Goal: Information Seeking & Learning: Learn about a topic

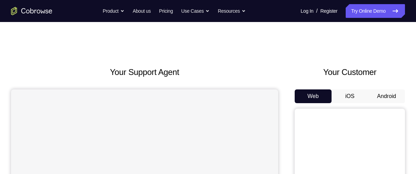
click at [352, 90] on button "iOS" at bounding box center [350, 97] width 37 height 14
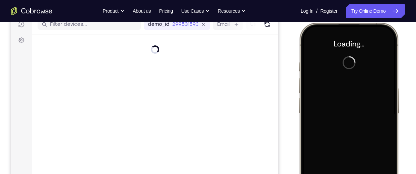
scroll to position [101, 0]
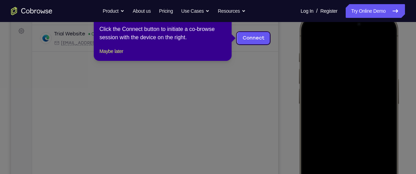
click at [283, 52] on icon at bounding box center [210, 87] width 421 height 174
click at [117, 56] on button "Maybe later" at bounding box center [111, 51] width 24 height 8
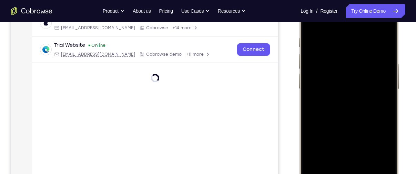
scroll to position [123, 0]
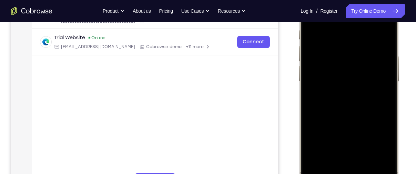
click at [376, 99] on div at bounding box center [348, 92] width 91 height 197
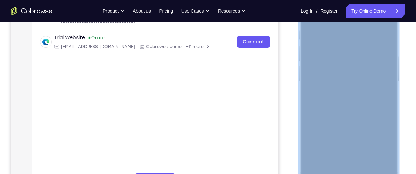
click at [319, 104] on div at bounding box center [348, 92] width 91 height 197
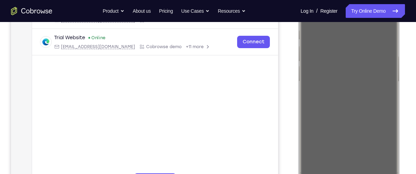
click at [279, 95] on div "Your Support Agent Your Customer Web iOS Android" at bounding box center [208, 70] width 394 height 255
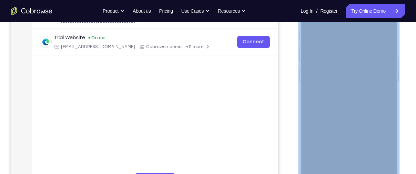
click at [319, 103] on div at bounding box center [348, 92] width 91 height 197
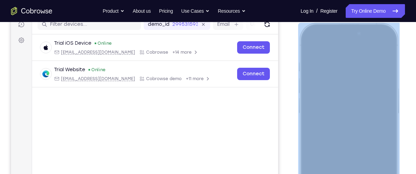
scroll to position [92, 0]
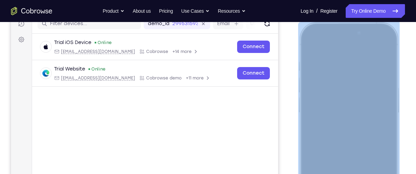
click at [375, 64] on div at bounding box center [348, 124] width 91 height 197
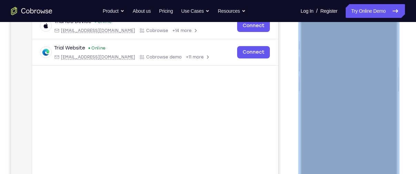
scroll to position [117, 0]
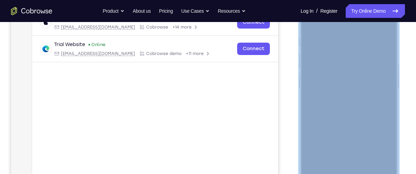
click at [379, 34] on div at bounding box center [348, 99] width 91 height 197
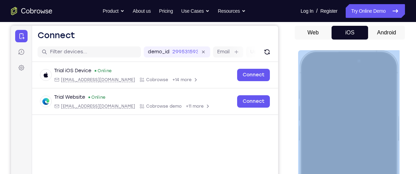
scroll to position [0, 0]
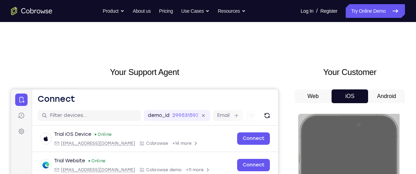
click at [382, 97] on button "Android" at bounding box center [386, 97] width 37 height 14
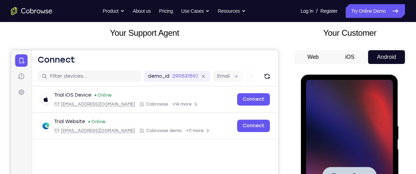
scroll to position [59, 0]
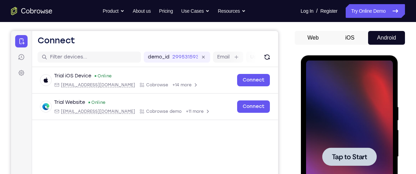
click at [351, 147] on div at bounding box center [349, 157] width 87 height 193
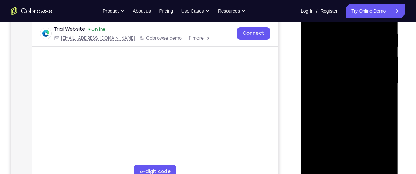
scroll to position [132, 0]
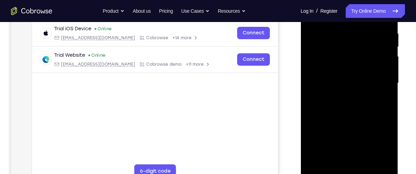
click at [351, 174] on div at bounding box center [349, 83] width 87 height 193
click at [382, 143] on div at bounding box center [349, 83] width 87 height 193
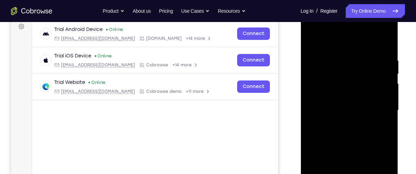
scroll to position [102, 0]
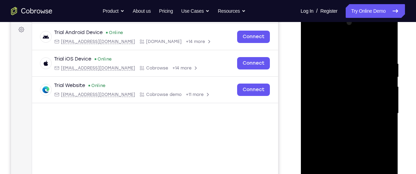
click at [317, 31] on div at bounding box center [349, 113] width 87 height 193
click at [378, 115] on div at bounding box center [349, 113] width 87 height 193
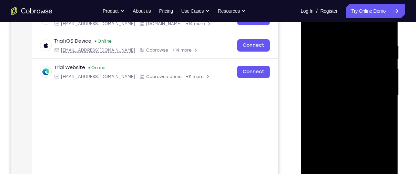
scroll to position [120, 0]
click at [343, 110] on div at bounding box center [349, 95] width 87 height 193
click at [343, 87] on div at bounding box center [349, 95] width 87 height 193
click at [343, 83] on div at bounding box center [349, 95] width 87 height 193
click at [353, 94] on div at bounding box center [349, 95] width 87 height 193
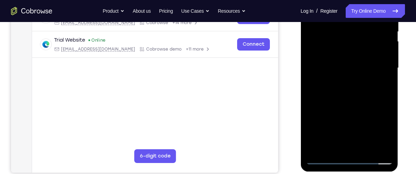
scroll to position [148, 0]
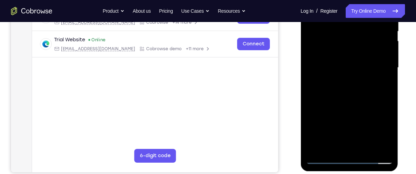
click at [353, 89] on div at bounding box center [349, 67] width 87 height 193
click at [354, 103] on div at bounding box center [349, 67] width 87 height 193
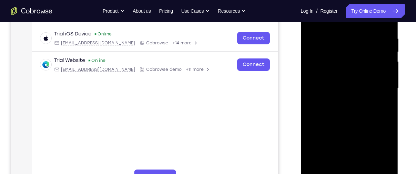
scroll to position [120, 0]
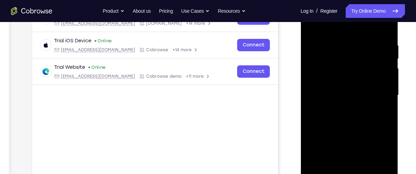
click at [351, 60] on div at bounding box center [349, 95] width 87 height 193
click at [356, 77] on div at bounding box center [349, 95] width 87 height 193
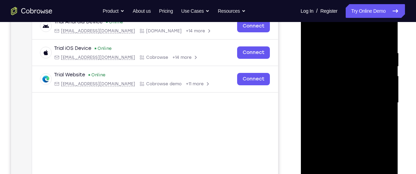
scroll to position [112, 0]
click at [333, 69] on div at bounding box center [349, 103] width 87 height 193
click at [331, 91] on div at bounding box center [349, 103] width 87 height 193
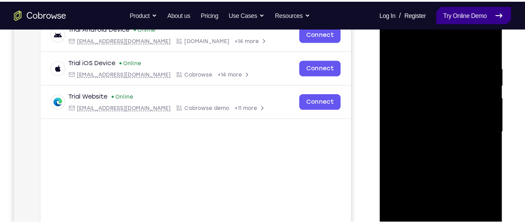
scroll to position [112, 0]
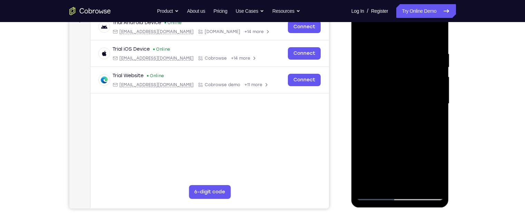
drag, startPoint x: 451, startPoint y: -18, endPoint x: 318, endPoint y: 142, distance: 208.1
click at [318, 142] on main "demo_id 299531593 299531593 Email User ID Device ID Device name 6-digit code Co…" at bounding box center [209, 109] width 238 height 231
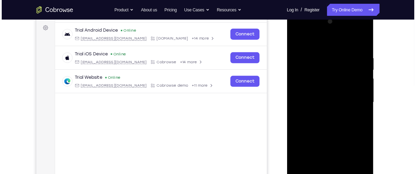
scroll to position [100, 0]
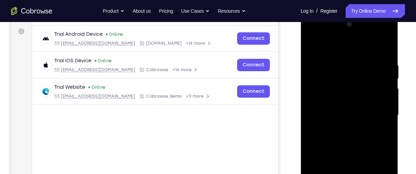
drag, startPoint x: 501, startPoint y: 0, endPoint x: 286, endPoint y: 68, distance: 226.2
click at [286, 68] on div "Your Support Agent Your Customer Web iOS Android" at bounding box center [208, 93] width 394 height 255
click at [384, 54] on div at bounding box center [349, 115] width 87 height 193
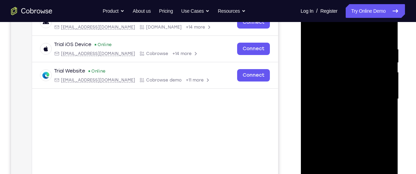
scroll to position [122, 0]
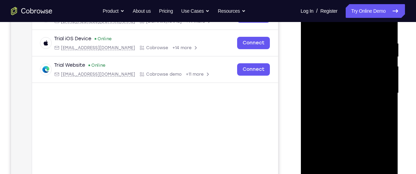
click at [387, 125] on div at bounding box center [349, 93] width 87 height 193
drag, startPoint x: 378, startPoint y: 121, endPoint x: 380, endPoint y: 54, distance: 66.9
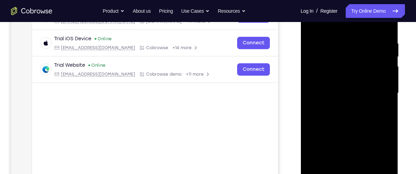
click at [380, 54] on div at bounding box center [349, 93] width 87 height 193
click at [312, 123] on div at bounding box center [349, 93] width 87 height 193
drag, startPoint x: 362, startPoint y: 139, endPoint x: 373, endPoint y: 49, distance: 90.4
click at [373, 49] on div at bounding box center [349, 93] width 87 height 193
drag, startPoint x: 358, startPoint y: 123, endPoint x: 364, endPoint y: 74, distance: 49.7
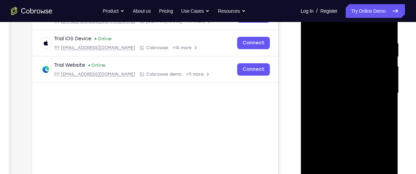
click at [364, 74] on div at bounding box center [349, 93] width 87 height 193
click at [388, 69] on div at bounding box center [349, 93] width 87 height 193
click at [388, 66] on div at bounding box center [349, 93] width 87 height 193
click at [312, 113] on div at bounding box center [349, 93] width 87 height 193
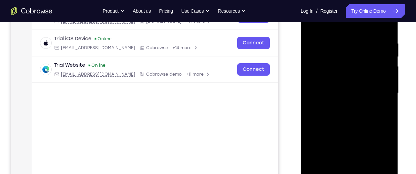
click at [389, 62] on div at bounding box center [349, 93] width 87 height 193
drag, startPoint x: 338, startPoint y: 120, endPoint x: 349, endPoint y: 62, distance: 58.9
click at [349, 62] on div at bounding box center [349, 93] width 87 height 193
drag, startPoint x: 367, startPoint y: 113, endPoint x: 367, endPoint y: 56, distance: 57.6
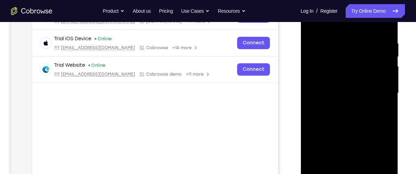
click at [367, 56] on div at bounding box center [349, 93] width 87 height 193
drag, startPoint x: 343, startPoint y: 134, endPoint x: 353, endPoint y: 87, distance: 48.2
click at [353, 87] on div at bounding box center [349, 93] width 87 height 193
click at [311, 113] on div at bounding box center [349, 93] width 87 height 193
drag, startPoint x: 353, startPoint y: 128, endPoint x: 362, endPoint y: 43, distance: 85.2
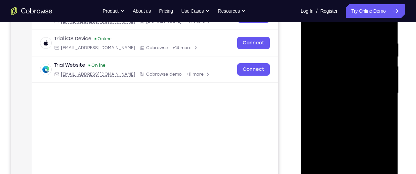
click at [362, 43] on div at bounding box center [349, 93] width 87 height 193
drag, startPoint x: 358, startPoint y: 84, endPoint x: 367, endPoint y: 39, distance: 45.7
click at [367, 39] on div at bounding box center [349, 93] width 87 height 193
click at [313, 135] on div at bounding box center [349, 93] width 87 height 193
drag, startPoint x: 348, startPoint y: 140, endPoint x: 359, endPoint y: 54, distance: 86.0
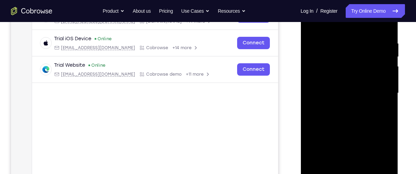
click at [359, 54] on div at bounding box center [349, 93] width 87 height 193
drag, startPoint x: 360, startPoint y: 125, endPoint x: 371, endPoint y: 48, distance: 78.0
click at [371, 48] on div at bounding box center [349, 93] width 87 height 193
click at [311, 129] on div at bounding box center [349, 93] width 87 height 193
drag, startPoint x: 354, startPoint y: 137, endPoint x: 353, endPoint y: 166, distance: 29.0
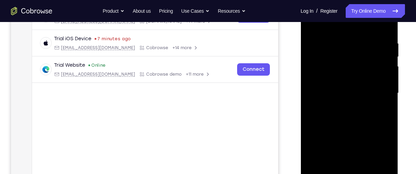
click at [353, 166] on div at bounding box center [349, 93] width 87 height 193
click at [388, 92] on div at bounding box center [349, 93] width 87 height 193
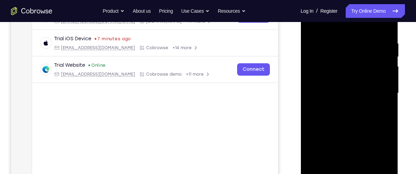
click at [388, 92] on div at bounding box center [349, 93] width 87 height 193
drag, startPoint x: 374, startPoint y: 108, endPoint x: 378, endPoint y: 52, distance: 56.7
click at [378, 52] on div at bounding box center [349, 93] width 87 height 193
drag, startPoint x: 365, startPoint y: 119, endPoint x: 379, endPoint y: 43, distance: 76.8
click at [379, 43] on div at bounding box center [349, 93] width 87 height 193
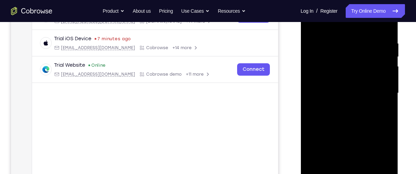
drag, startPoint x: 360, startPoint y: 109, endPoint x: 370, endPoint y: 48, distance: 61.7
click at [370, 48] on div at bounding box center [349, 93] width 87 height 193
click at [313, 119] on div at bounding box center [349, 93] width 87 height 193
drag, startPoint x: 338, startPoint y: 123, endPoint x: 348, endPoint y: 41, distance: 82.4
click at [348, 41] on div at bounding box center [349, 93] width 87 height 193
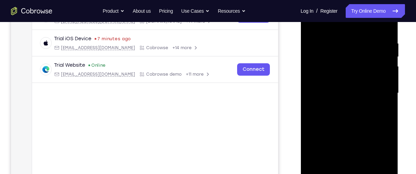
drag, startPoint x: 360, startPoint y: 125, endPoint x: 369, endPoint y: 70, distance: 56.3
click at [369, 70] on div at bounding box center [349, 93] width 87 height 193
click at [313, 143] on div at bounding box center [349, 93] width 87 height 193
drag, startPoint x: 349, startPoint y: 146, endPoint x: 352, endPoint y: 71, distance: 74.9
click at [352, 71] on div at bounding box center [349, 93] width 87 height 193
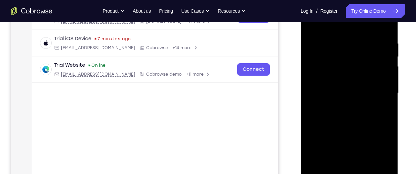
drag, startPoint x: 357, startPoint y: 133, endPoint x: 360, endPoint y: 68, distance: 65.6
click at [360, 68] on div at bounding box center [349, 93] width 87 height 193
drag, startPoint x: 348, startPoint y: 110, endPoint x: 355, endPoint y: 58, distance: 52.9
click at [355, 58] on div at bounding box center [349, 93] width 87 height 193
click at [312, 118] on div at bounding box center [349, 93] width 87 height 193
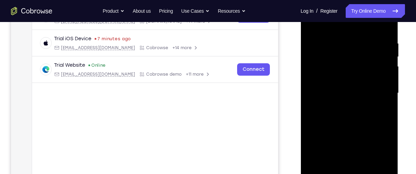
drag, startPoint x: 363, startPoint y: 88, endPoint x: 363, endPoint y: 113, distance: 25.5
click at [363, 113] on div at bounding box center [349, 93] width 87 height 193
click at [390, 83] on div at bounding box center [349, 93] width 87 height 193
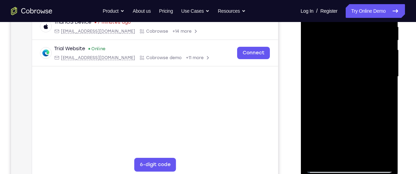
scroll to position [139, 0]
click at [370, 158] on div at bounding box center [349, 76] width 87 height 193
click at [363, 114] on div at bounding box center [349, 76] width 87 height 193
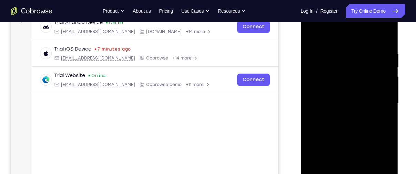
scroll to position [114, 0]
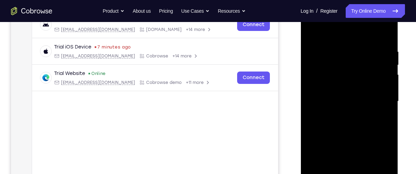
click at [316, 33] on div at bounding box center [349, 101] width 87 height 193
drag, startPoint x: 361, startPoint y: 51, endPoint x: 363, endPoint y: 83, distance: 32.5
click at [363, 83] on div at bounding box center [349, 101] width 87 height 193
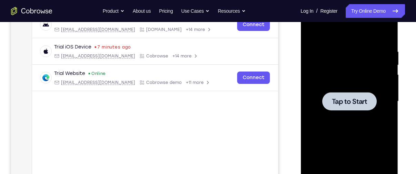
click at [362, 105] on span "Tap to Start" at bounding box center [349, 101] width 35 height 7
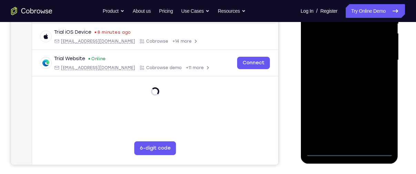
scroll to position [157, 0]
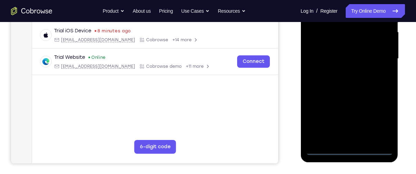
click at [351, 151] on div at bounding box center [349, 58] width 87 height 193
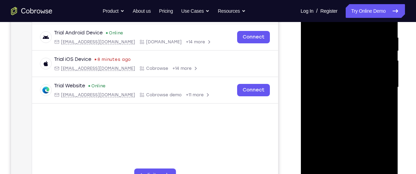
scroll to position [127, 0]
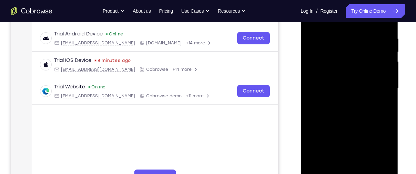
click at [380, 147] on div at bounding box center [349, 88] width 87 height 193
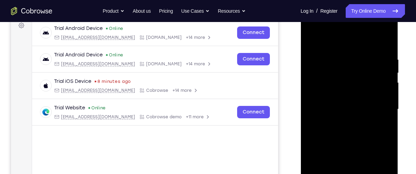
scroll to position [107, 0]
click at [337, 40] on div at bounding box center [349, 109] width 87 height 193
click at [378, 105] on div at bounding box center [349, 109] width 87 height 193
click at [343, 121] on div at bounding box center [349, 109] width 87 height 193
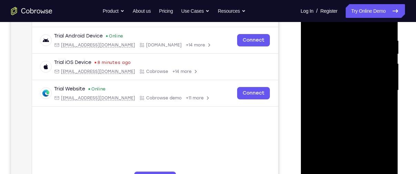
scroll to position [126, 0]
click at [351, 125] on div at bounding box center [349, 90] width 87 height 193
click at [354, 57] on div at bounding box center [349, 90] width 87 height 193
click at [332, 56] on div at bounding box center [349, 90] width 87 height 193
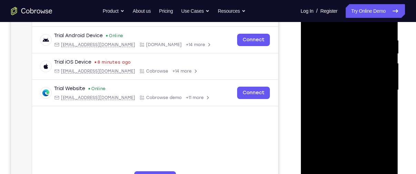
click at [384, 56] on div at bounding box center [349, 90] width 87 height 193
click at [363, 58] on div at bounding box center [349, 90] width 87 height 193
click at [337, 80] on div at bounding box center [349, 90] width 87 height 193
click at [353, 124] on div at bounding box center [349, 90] width 87 height 193
click at [342, 34] on div at bounding box center [349, 90] width 87 height 193
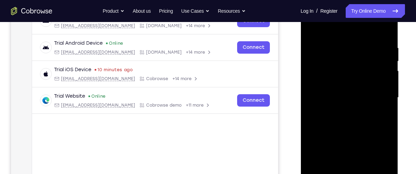
scroll to position [121, 0]
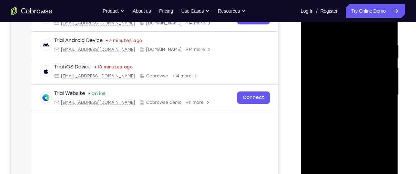
click at [376, 67] on div at bounding box center [349, 95] width 87 height 193
click at [386, 76] on div at bounding box center [349, 95] width 87 height 193
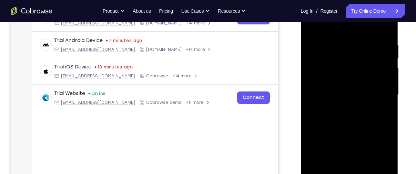
click at [361, 91] on div at bounding box center [349, 95] width 87 height 193
click at [351, 84] on div at bounding box center [349, 95] width 87 height 193
click at [317, 40] on div at bounding box center [349, 95] width 87 height 193
click at [311, 24] on div at bounding box center [349, 95] width 87 height 193
click at [387, 78] on div at bounding box center [349, 95] width 87 height 193
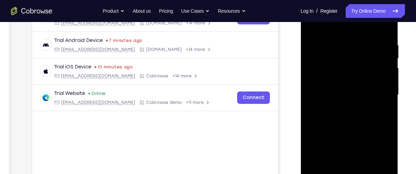
drag, startPoint x: 387, startPoint y: 64, endPoint x: 293, endPoint y: 88, distance: 96.4
click at [301, 88] on html "Online web based iOS Simulators and Android Emulators. Run iPhone, iPad, Mobile…" at bounding box center [350, 96] width 98 height 207
drag, startPoint x: 381, startPoint y: 94, endPoint x: 297, endPoint y: 96, distance: 84.2
click at [301, 96] on html "Online web based iOS Simulators and Android Emulators. Run iPhone, iPad, Mobile…" at bounding box center [350, 96] width 98 height 207
drag, startPoint x: 383, startPoint y: 80, endPoint x: 311, endPoint y: 73, distance: 72.0
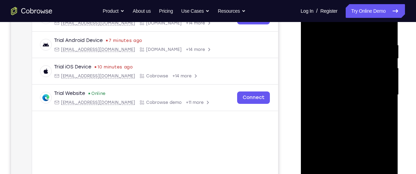
click at [311, 73] on div at bounding box center [349, 95] width 87 height 193
drag, startPoint x: 379, startPoint y: 78, endPoint x: 301, endPoint y: 77, distance: 77.9
click at [301, 77] on div at bounding box center [350, 96] width 98 height 206
click at [386, 28] on div at bounding box center [349, 95] width 87 height 193
click at [360, 41] on div at bounding box center [349, 95] width 87 height 193
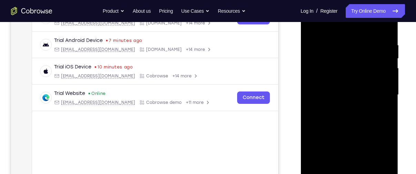
click at [384, 28] on div at bounding box center [349, 95] width 87 height 193
drag, startPoint x: 347, startPoint y: 133, endPoint x: 365, endPoint y: 53, distance: 82.4
click at [365, 53] on div at bounding box center [349, 95] width 87 height 193
drag, startPoint x: 359, startPoint y: 130, endPoint x: 370, endPoint y: 56, distance: 74.7
click at [370, 56] on div at bounding box center [349, 95] width 87 height 193
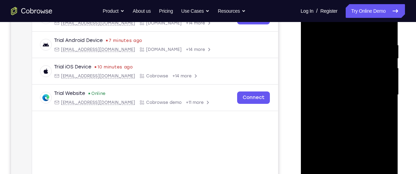
click at [387, 99] on div at bounding box center [349, 95] width 87 height 193
drag, startPoint x: 327, startPoint y: 143, endPoint x: 336, endPoint y: 96, distance: 48.9
click at [336, 96] on div at bounding box center [349, 95] width 87 height 193
click at [311, 117] on div at bounding box center [349, 95] width 87 height 193
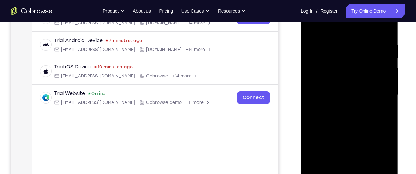
drag, startPoint x: 347, startPoint y: 123, endPoint x: 357, endPoint y: 45, distance: 78.2
click at [357, 45] on div at bounding box center [349, 95] width 87 height 193
drag, startPoint x: 357, startPoint y: 104, endPoint x: 366, endPoint y: 35, distance: 70.2
click at [366, 35] on div at bounding box center [349, 95] width 87 height 193
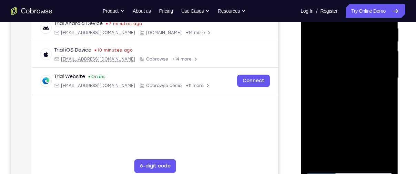
scroll to position [138, 0]
click at [366, 156] on div at bounding box center [349, 77] width 87 height 193
click at [356, 117] on div at bounding box center [349, 77] width 87 height 193
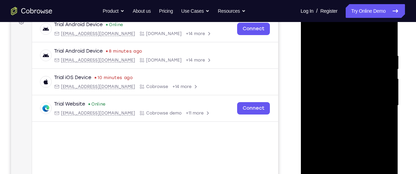
scroll to position [109, 0]
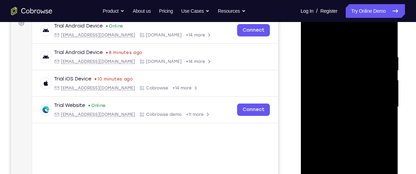
click at [315, 38] on div at bounding box center [349, 107] width 87 height 193
click at [386, 37] on div at bounding box center [349, 107] width 87 height 193
drag, startPoint x: 380, startPoint y: 62, endPoint x: 377, endPoint y: 102, distance: 40.5
click at [377, 102] on div at bounding box center [349, 107] width 87 height 193
click at [375, 49] on div at bounding box center [349, 107] width 87 height 193
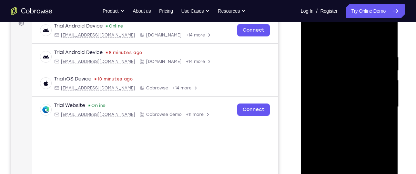
click at [333, 51] on div at bounding box center [349, 107] width 87 height 193
click at [311, 36] on div at bounding box center [349, 107] width 87 height 193
click at [334, 151] on div at bounding box center [349, 107] width 87 height 193
click at [340, 60] on div at bounding box center [349, 107] width 87 height 193
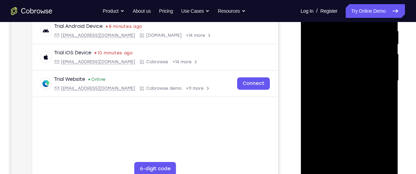
scroll to position [135, 0]
click at [342, 161] on div at bounding box center [349, 80] width 87 height 193
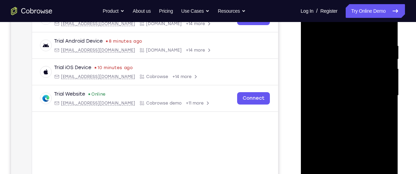
scroll to position [112, 0]
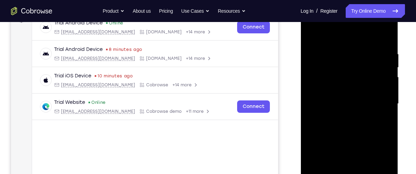
click at [312, 34] on div at bounding box center [349, 104] width 87 height 193
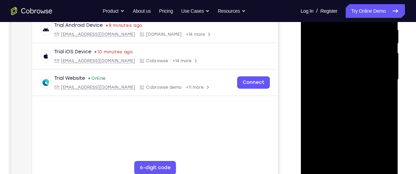
scroll to position [136, 0]
drag, startPoint x: 345, startPoint y: 133, endPoint x: 343, endPoint y: 160, distance: 26.9
click at [343, 160] on div at bounding box center [349, 79] width 87 height 193
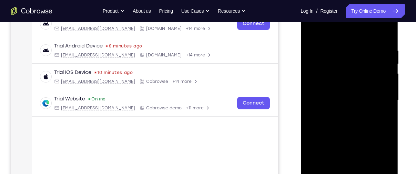
scroll to position [114, 0]
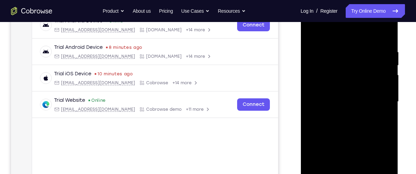
click at [313, 31] on div at bounding box center [349, 102] width 87 height 193
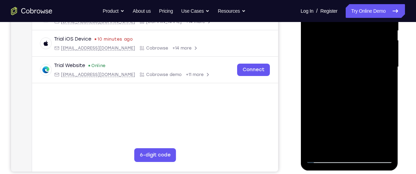
scroll to position [149, 0]
click at [315, 149] on div at bounding box center [349, 66] width 87 height 193
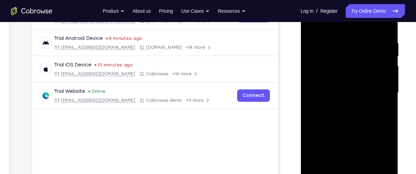
scroll to position [122, 0]
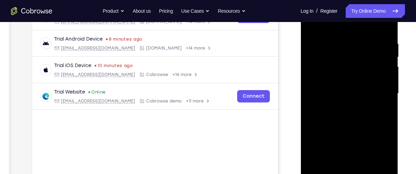
click at [342, 36] on div at bounding box center [349, 93] width 87 height 193
click at [317, 28] on div at bounding box center [349, 93] width 87 height 193
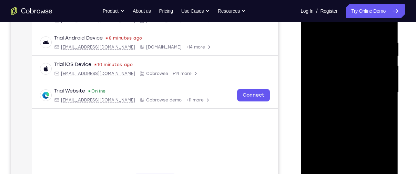
scroll to position [123, 0]
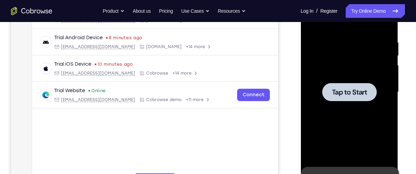
click at [329, 59] on div at bounding box center [349, 92] width 87 height 193
